Goal: Transaction & Acquisition: Download file/media

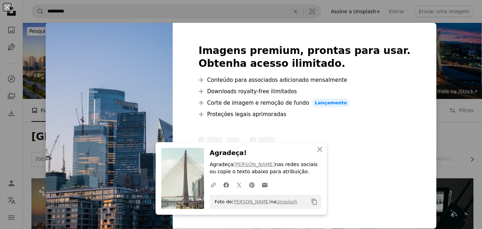
scroll to position [286, 0]
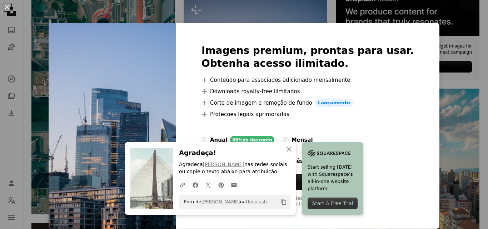
click at [284, 12] on div "An X shape An X shape Fechar Agradeça! Agradeça [PERSON_NAME] Thethe nas redes …" at bounding box center [244, 114] width 488 height 229
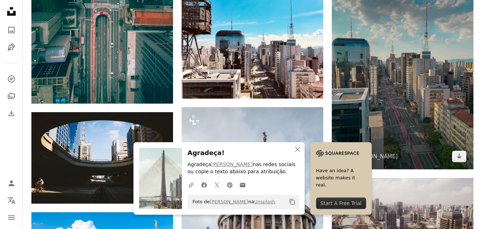
scroll to position [393, 0]
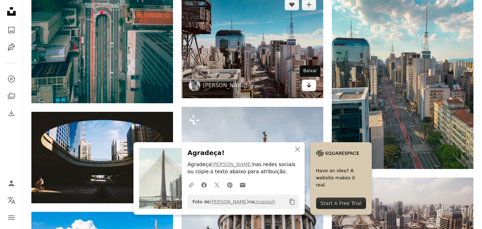
click at [309, 87] on icon "Arrow pointing down" at bounding box center [309, 85] width 6 height 9
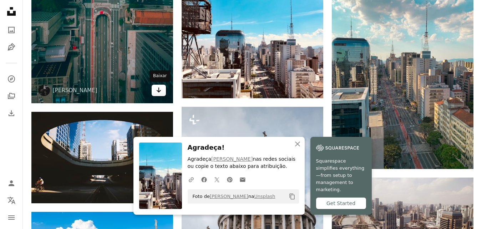
click at [162, 91] on link "Arrow pointing down" at bounding box center [159, 90] width 14 height 11
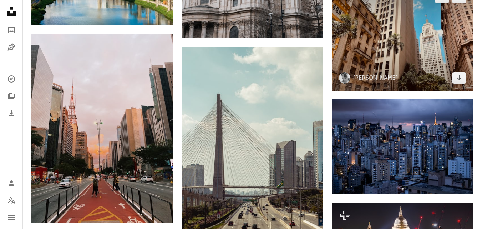
scroll to position [678, 0]
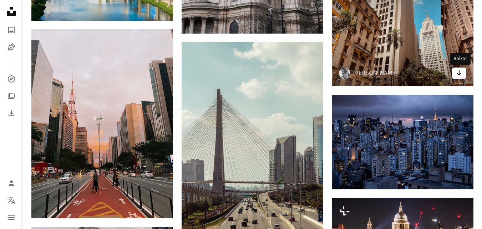
click at [457, 72] on icon "Arrow pointing down" at bounding box center [460, 73] width 6 height 9
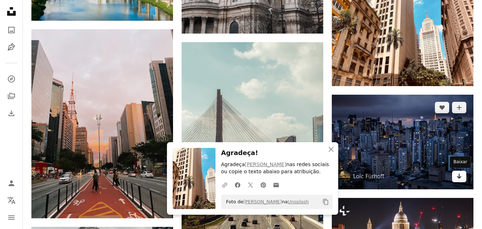
click at [458, 176] on icon "Arrow pointing down" at bounding box center [460, 176] width 6 height 9
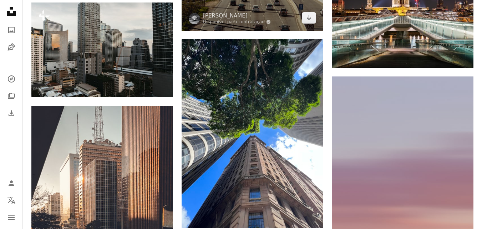
scroll to position [893, 0]
